Goal: Communication & Community: Answer question/provide support

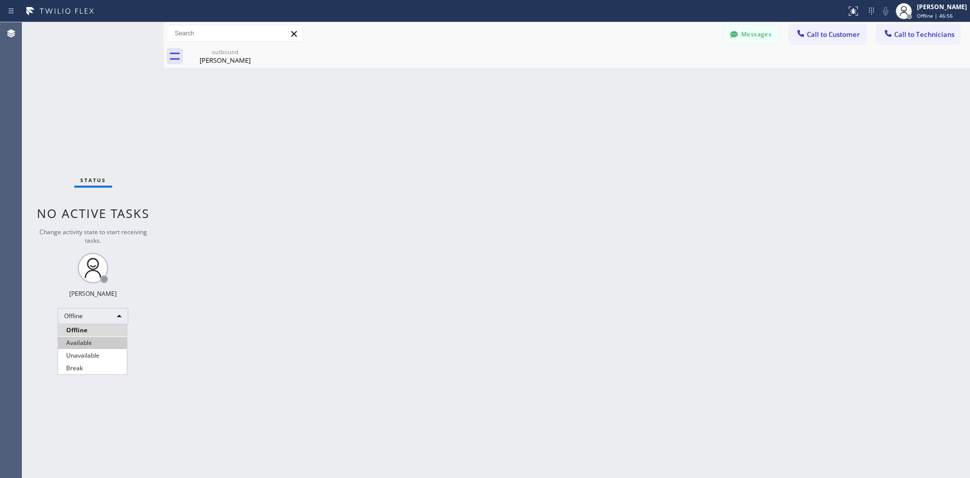
click at [91, 341] on li "Available" at bounding box center [92, 343] width 69 height 12
click at [225, 58] on div "[PERSON_NAME]" at bounding box center [225, 60] width 76 height 9
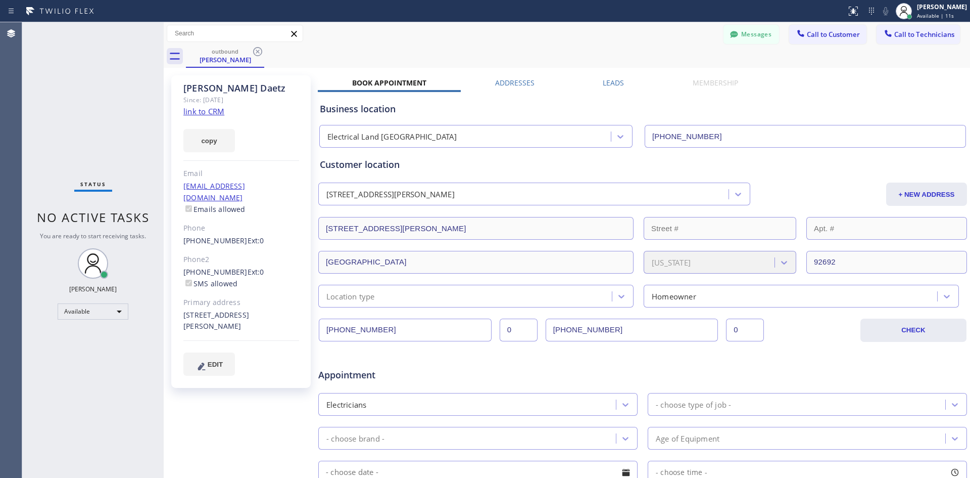
drag, startPoint x: 385, startPoint y: 325, endPoint x: 295, endPoint y: 324, distance: 89.5
click at [295, 324] on div "[PERSON_NAME] Since: [DATE] link to CRM copy Email [EMAIL_ADDRESS][DOMAIN_NAME]…" at bounding box center [567, 397] width 802 height 655
click at [815, 31] on span "Call to Customer" at bounding box center [833, 34] width 53 height 9
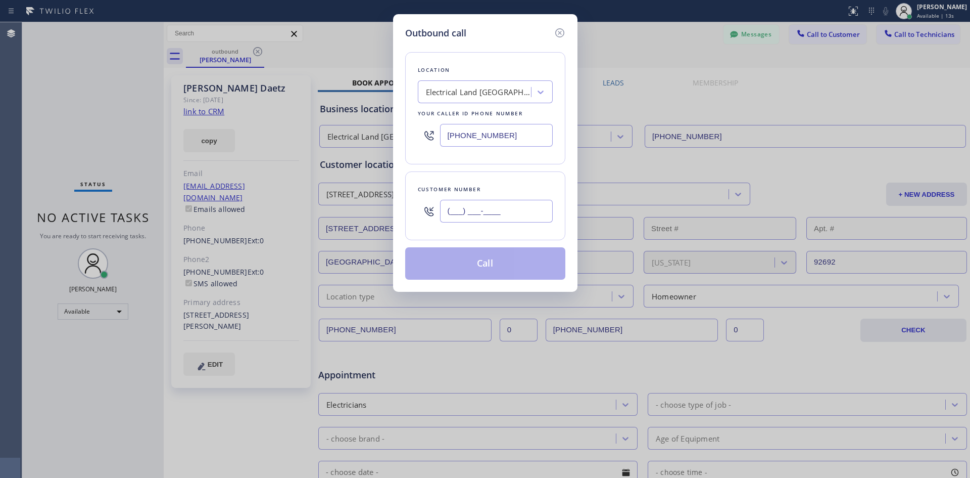
click at [482, 210] on input "(___) ___-____" at bounding box center [496, 211] width 113 height 23
paste input "661) 400-3087"
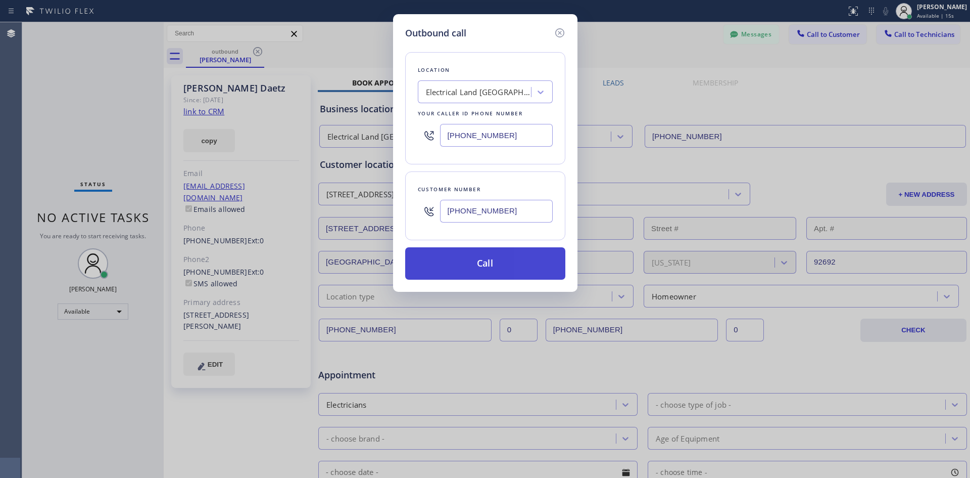
type input "[PHONE_NUMBER]"
click at [498, 266] on button "Call" at bounding box center [485, 263] width 160 height 32
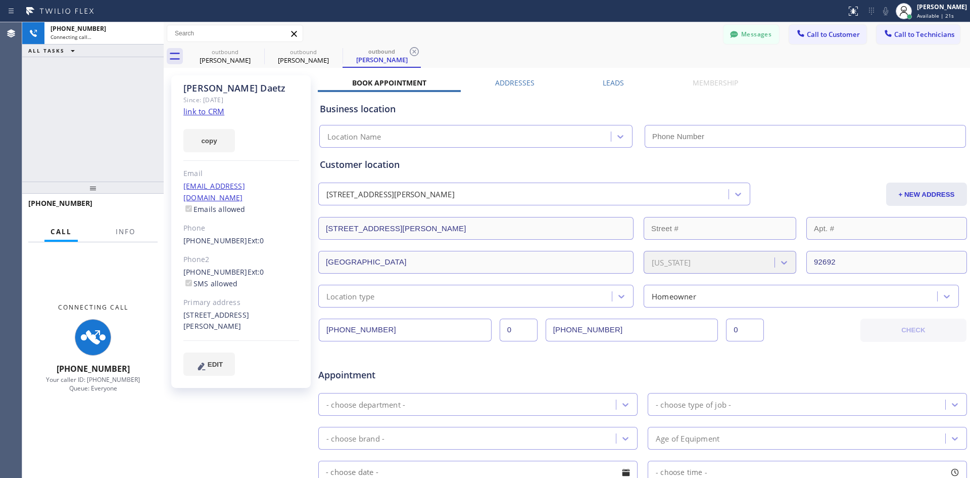
type input "[PHONE_NUMBER]"
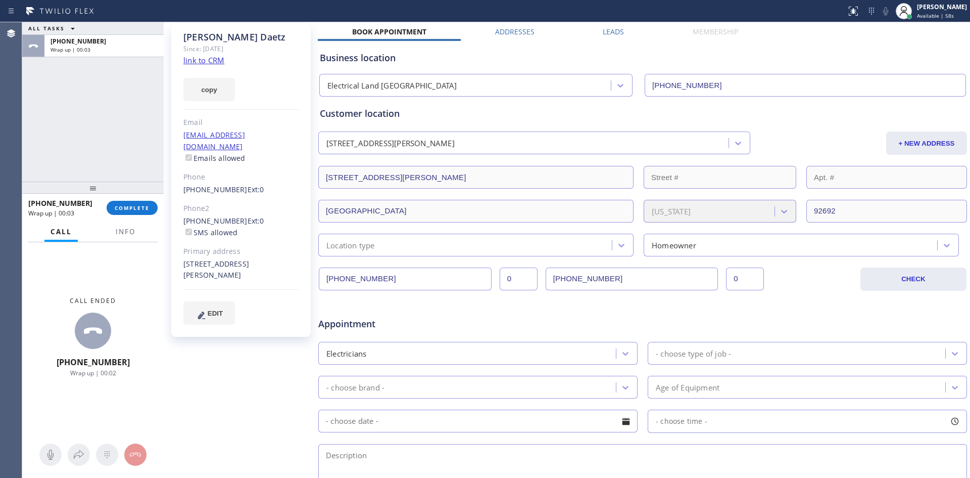
scroll to position [202, 0]
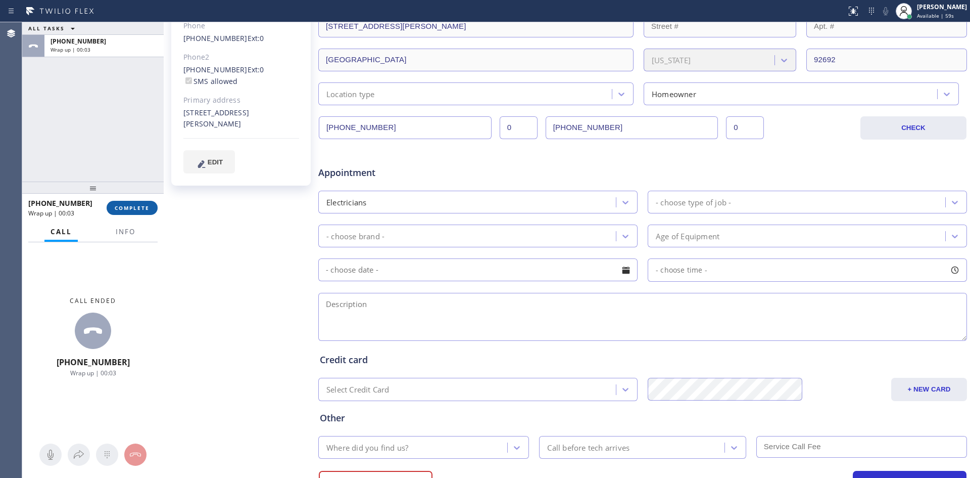
click at [144, 208] on span "COMPLETE" at bounding box center [132, 207] width 35 height 7
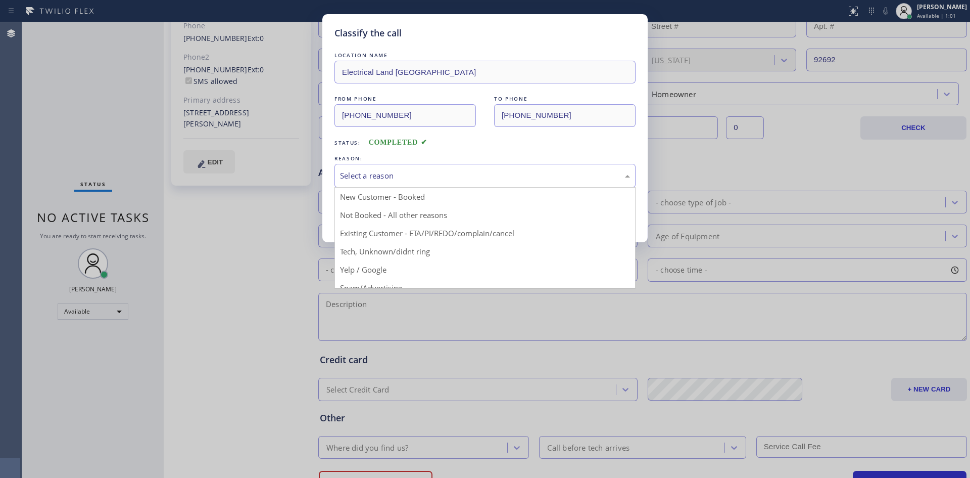
click at [413, 164] on div "Select a reason" at bounding box center [485, 176] width 301 height 24
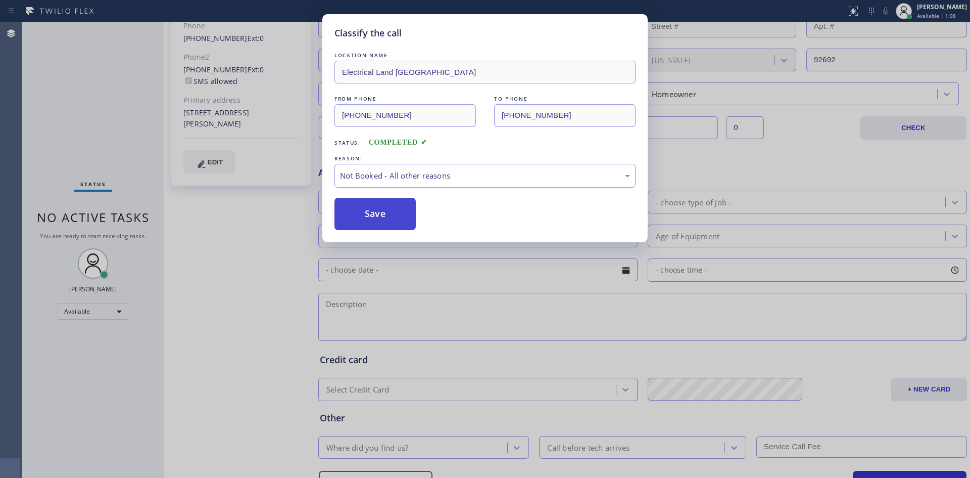
click at [396, 216] on button "Save" at bounding box center [375, 214] width 81 height 32
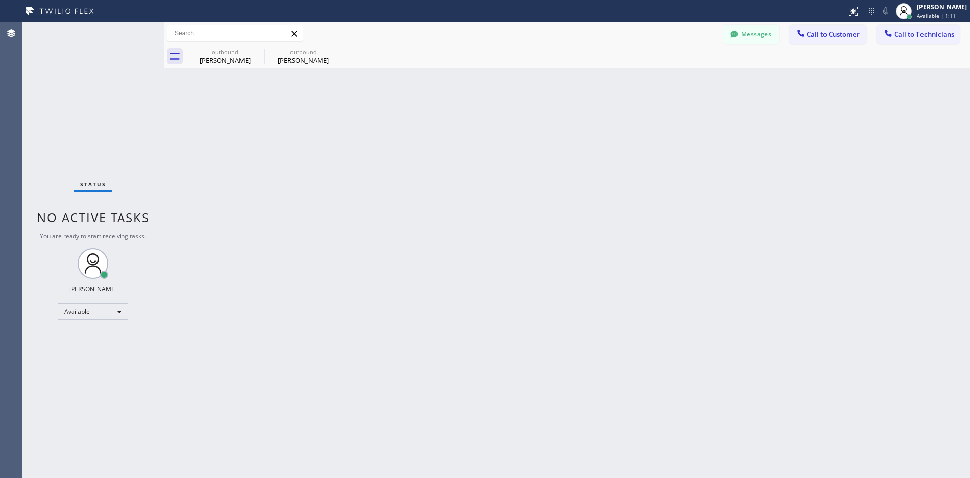
click at [106, 325] on div "Status No active tasks You are ready to start receiving tasks. [PERSON_NAME] Av…" at bounding box center [93, 249] width 142 height 455
click at [106, 314] on div "Available" at bounding box center [93, 311] width 71 height 16
click at [99, 325] on li "Offline" at bounding box center [92, 325] width 69 height 12
